Goal: Task Accomplishment & Management: Complete application form

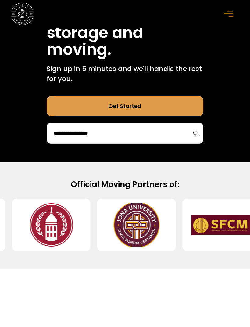
scroll to position [261, 0]
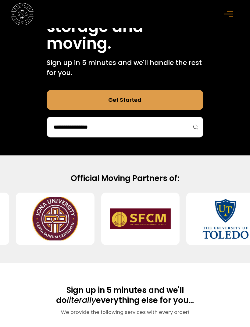
click at [180, 137] on div at bounding box center [125, 127] width 157 height 21
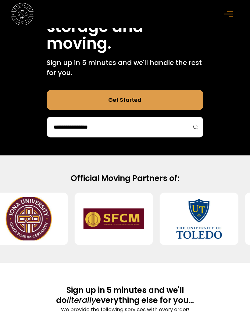
click at [185, 132] on input "search" at bounding box center [125, 127] width 144 height 10
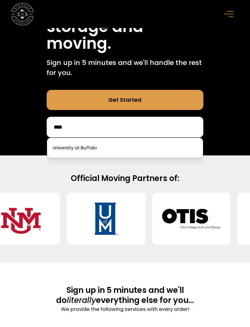
type input "****"
click at [162, 147] on link at bounding box center [125, 147] width 151 height 13
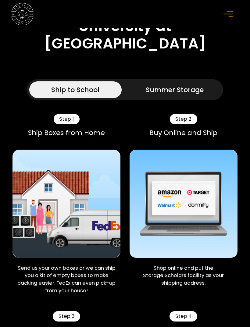
scroll to position [326, 0]
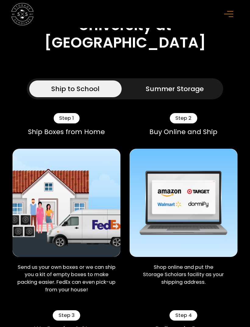
click at [63, 124] on div "Step 1" at bounding box center [67, 118] width 26 height 11
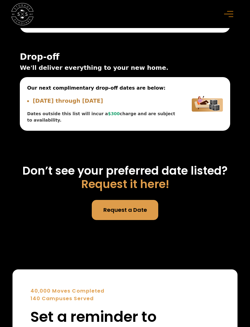
scroll to position [2623, 0]
click at [140, 206] on link "Request a Date" at bounding box center [125, 210] width 67 height 20
